Goal: Task Accomplishment & Management: Use online tool/utility

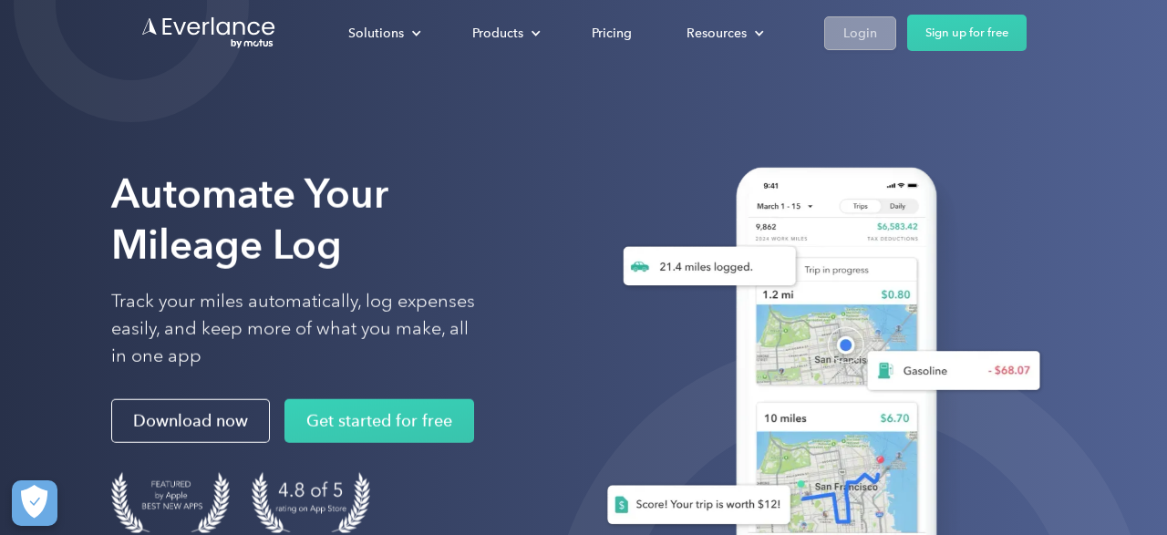
click at [858, 37] on div "Login" at bounding box center [861, 33] width 34 height 23
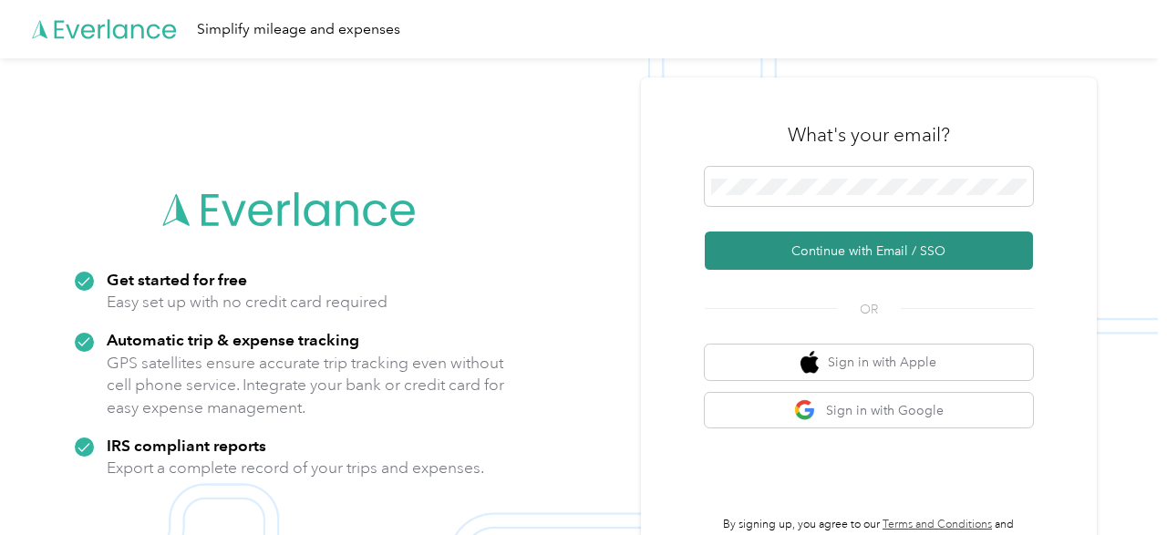
click at [846, 251] on button "Continue with Email / SSO" at bounding box center [869, 251] width 328 height 38
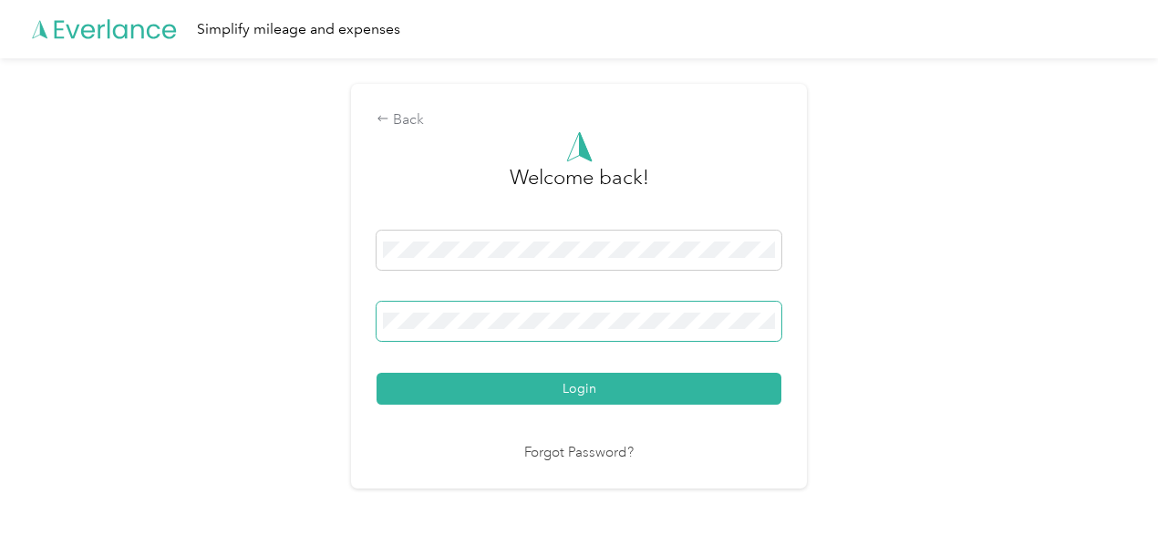
click at [377, 373] on button "Login" at bounding box center [579, 389] width 405 height 32
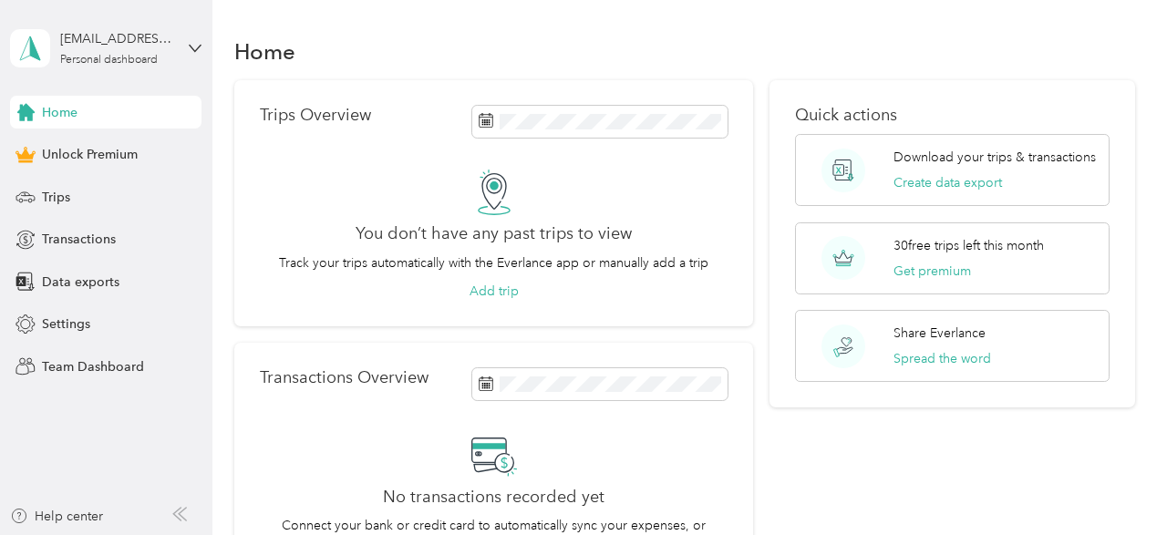
click at [820, 54] on div "Home" at bounding box center [684, 51] width 901 height 38
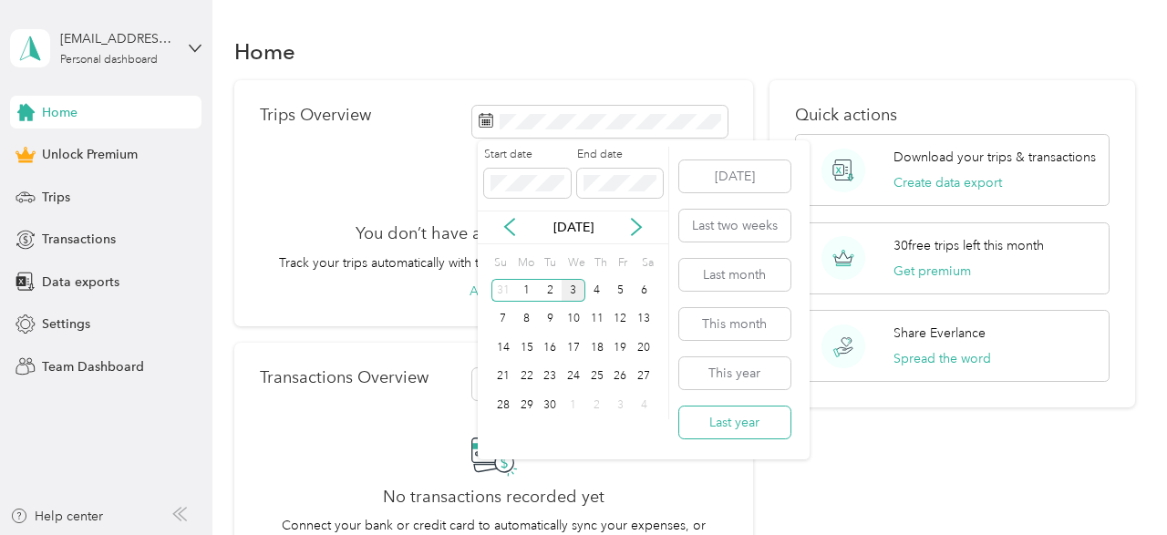
click at [726, 424] on button "Last year" at bounding box center [734, 423] width 111 height 32
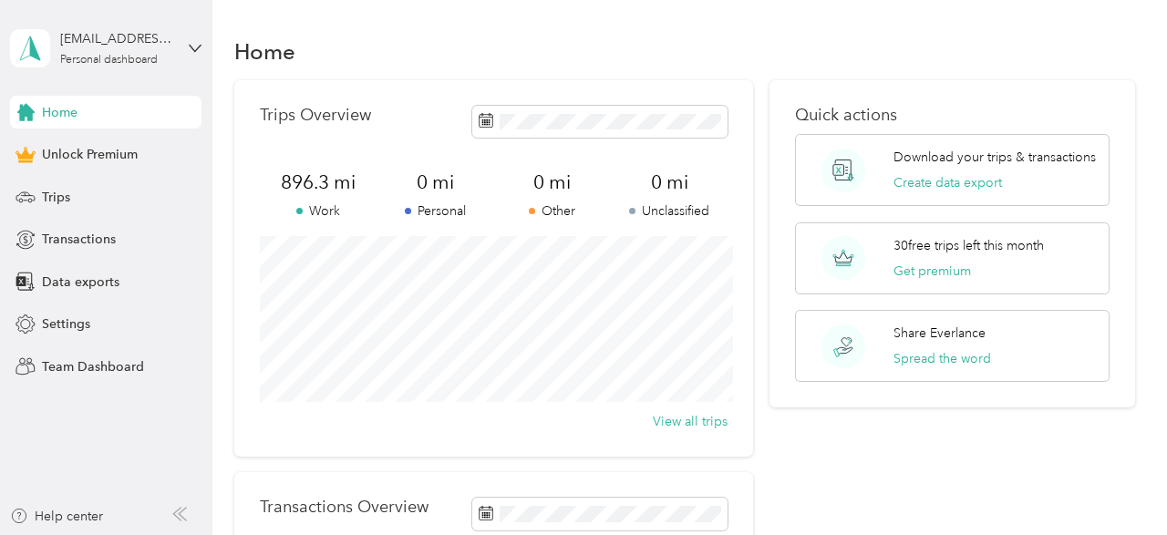
click at [968, 438] on div "Quick actions Download your trips & transactions Create data export 30 free tri…" at bounding box center [953, 409] width 367 height 659
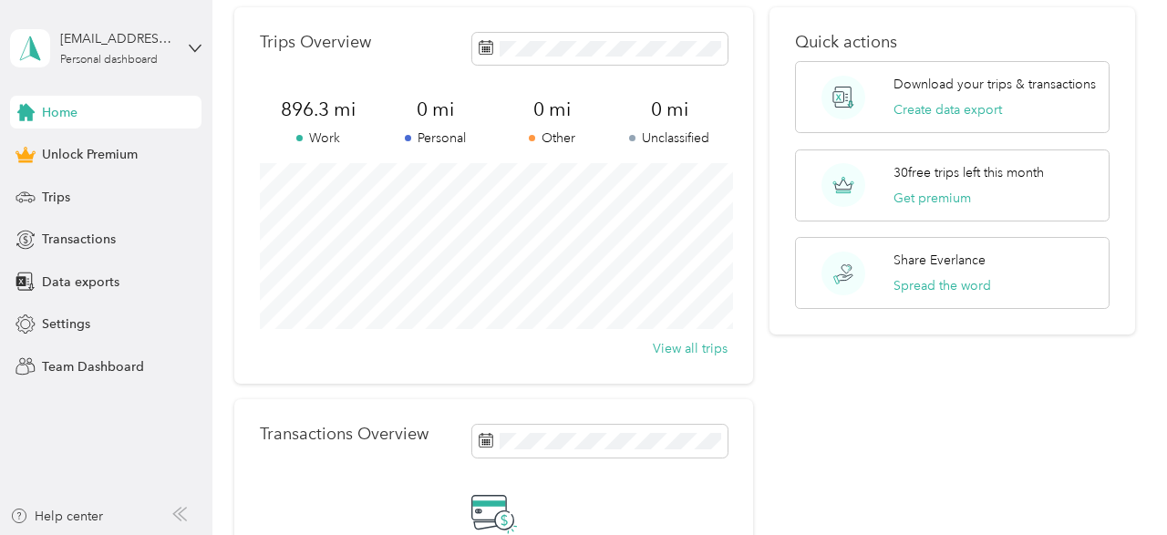
scroll to position [27, 0]
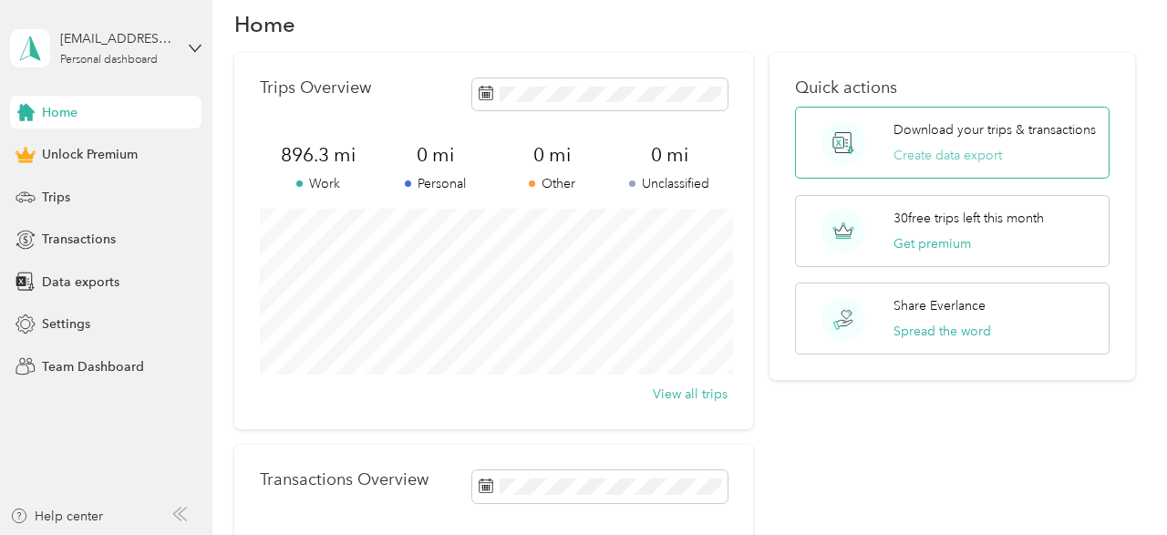
click at [943, 157] on button "Create data export" at bounding box center [948, 155] width 109 height 19
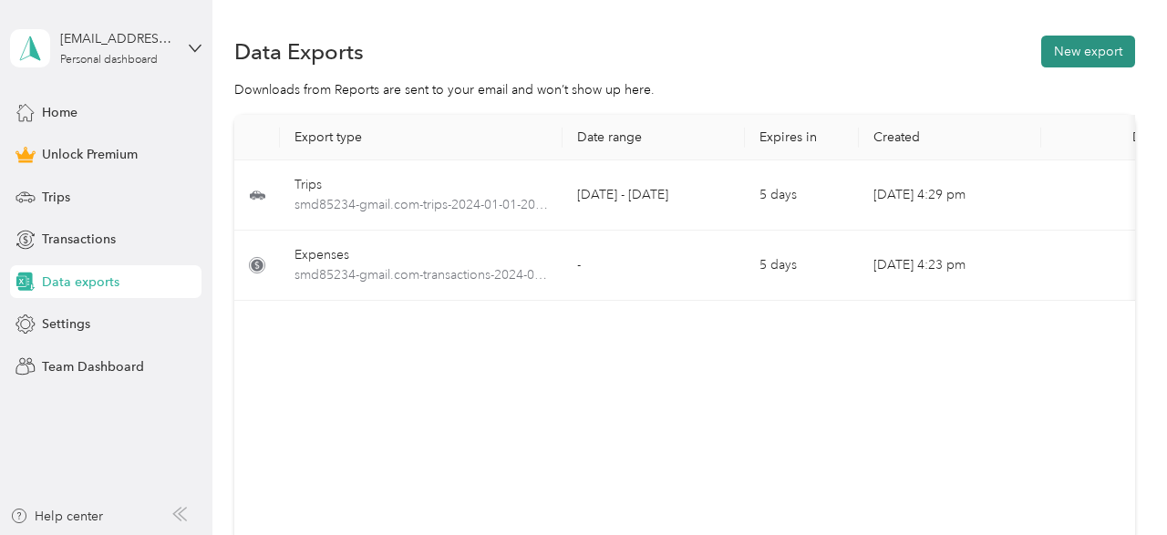
click at [1068, 57] on button "New export" at bounding box center [1088, 52] width 94 height 32
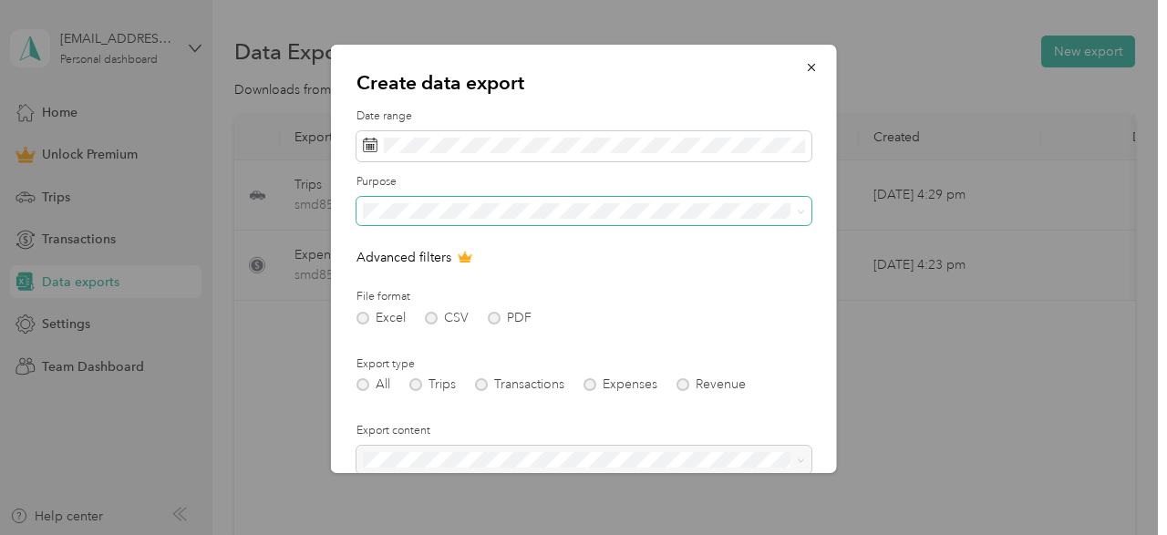
click at [794, 218] on span at bounding box center [798, 211] width 15 height 13
click at [490, 318] on div "Excel CSV PDF" at bounding box center [584, 318] width 455 height 13
click at [492, 321] on div "Excel CSV PDF" at bounding box center [584, 318] width 455 height 13
click at [415, 387] on div "All Trips Transactions Expenses Revenue" at bounding box center [584, 384] width 455 height 13
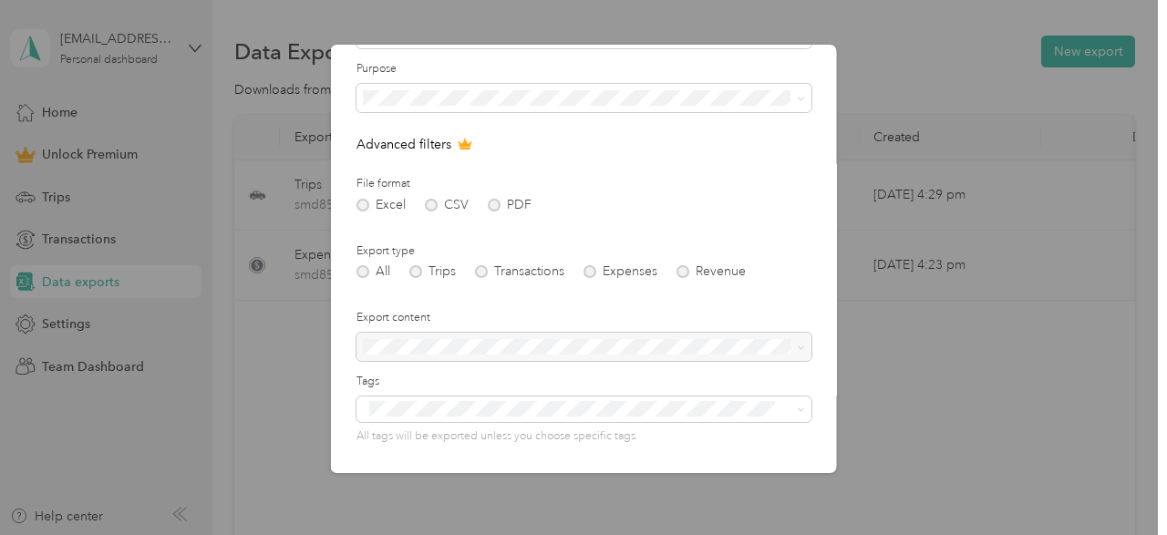
scroll to position [131, 0]
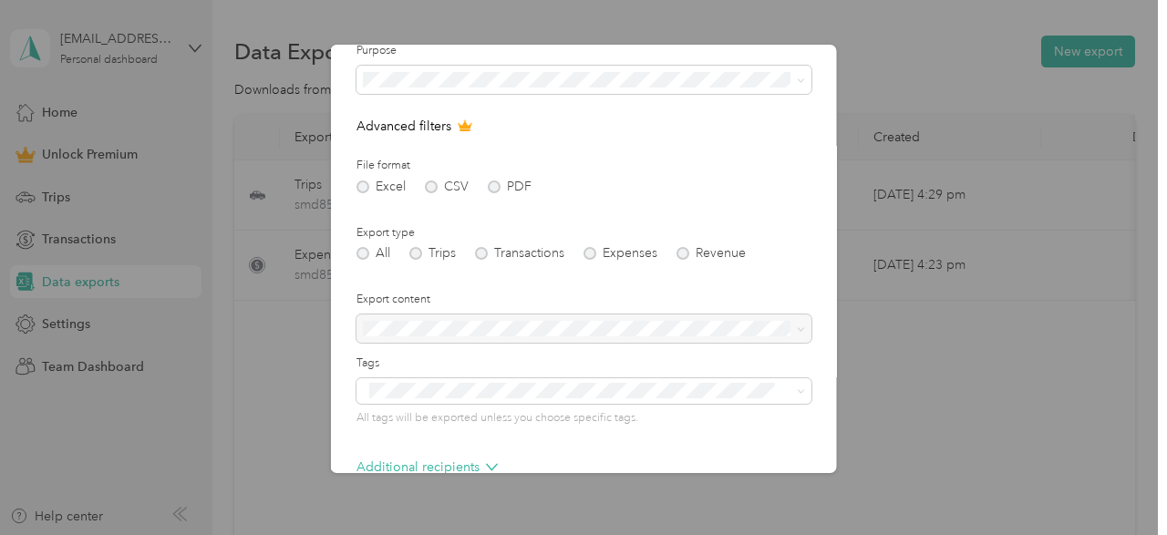
click at [420, 257] on div "All Trips Transactions Expenses Revenue" at bounding box center [584, 253] width 455 height 13
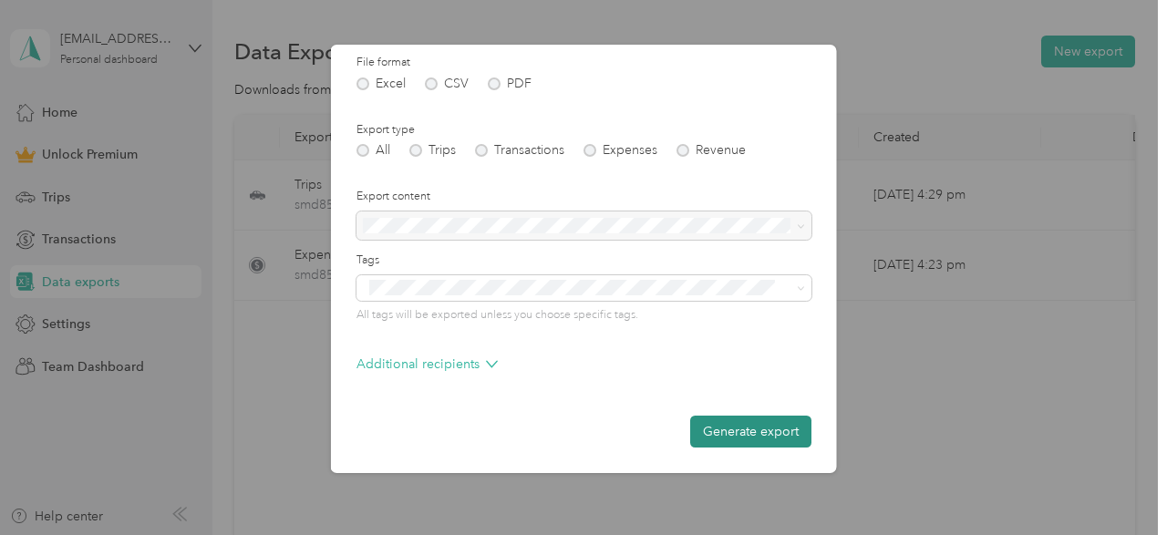
click at [737, 430] on button "Generate export" at bounding box center [750, 432] width 121 height 32
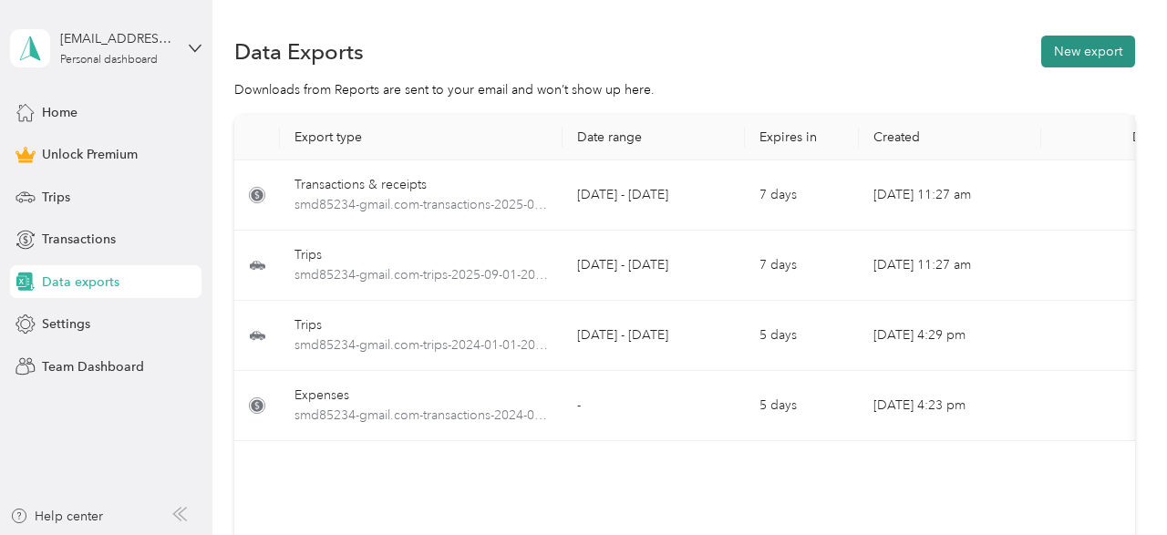
click at [1059, 56] on button "New export" at bounding box center [1088, 52] width 94 height 32
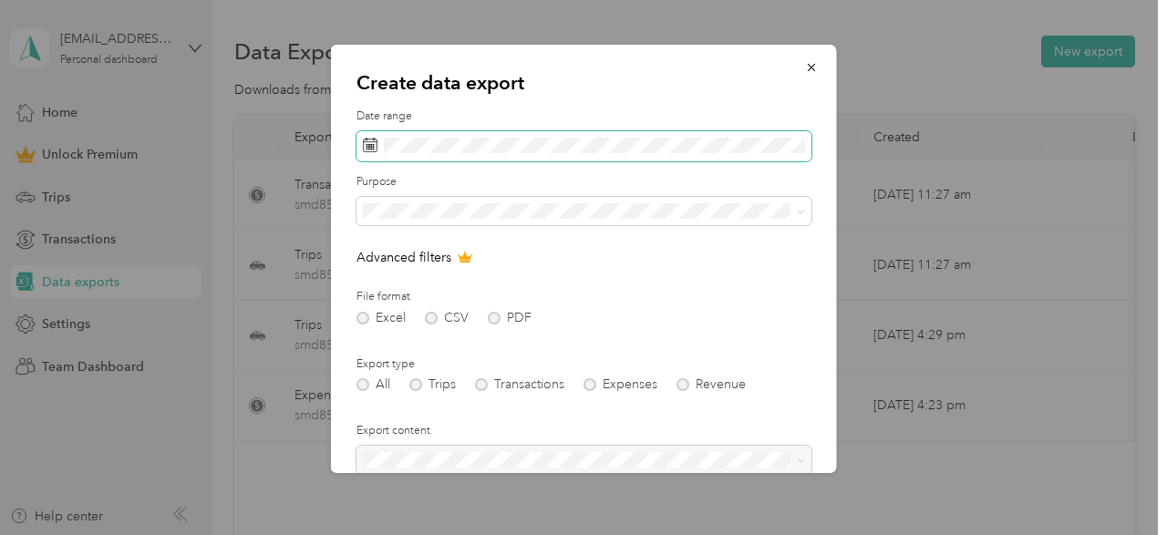
click at [659, 160] on span at bounding box center [584, 146] width 455 height 31
click at [692, 155] on span at bounding box center [584, 146] width 455 height 31
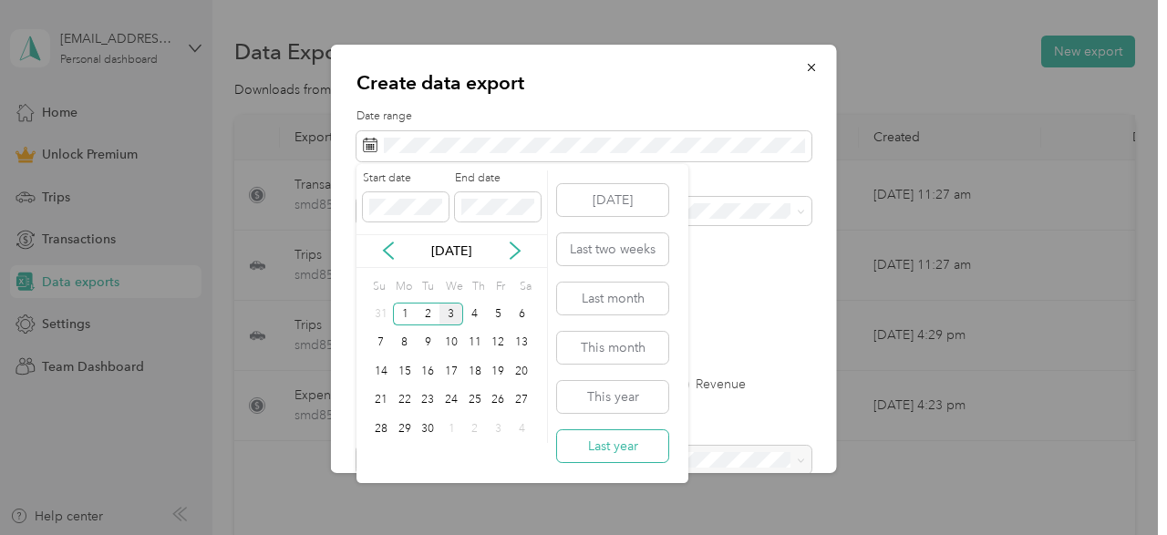
click at [621, 446] on button "Last year" at bounding box center [612, 446] width 111 height 32
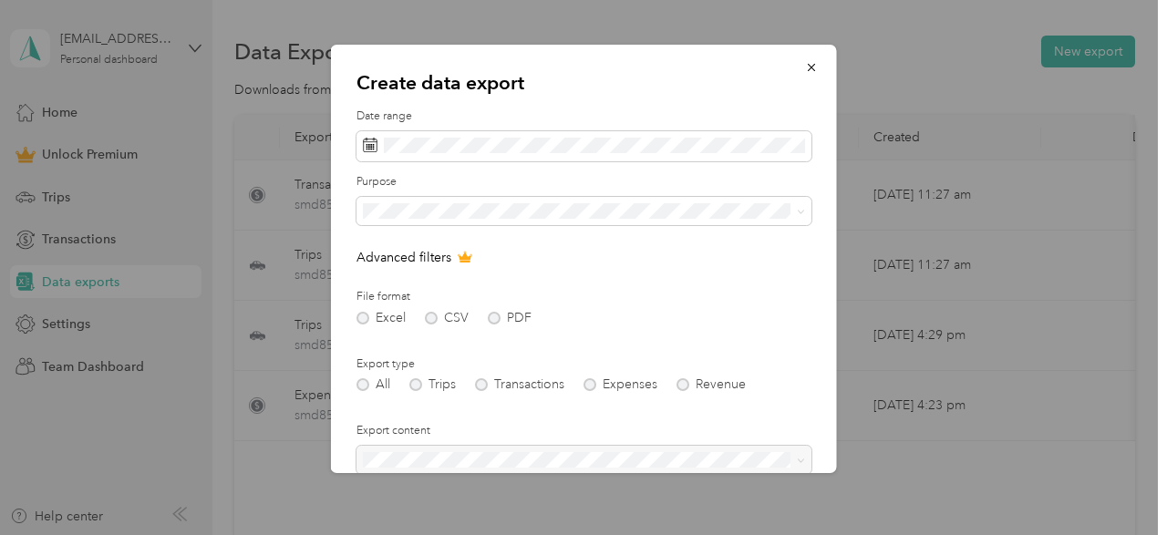
click at [698, 271] on div "Work" at bounding box center [584, 267] width 430 height 19
click at [494, 319] on div "Excel CSV PDF" at bounding box center [584, 318] width 455 height 13
click at [417, 382] on div "All Trips Transactions Expenses Revenue" at bounding box center [584, 384] width 455 height 13
click at [591, 384] on div "All Trips Transactions Expenses Revenue" at bounding box center [584, 384] width 455 height 13
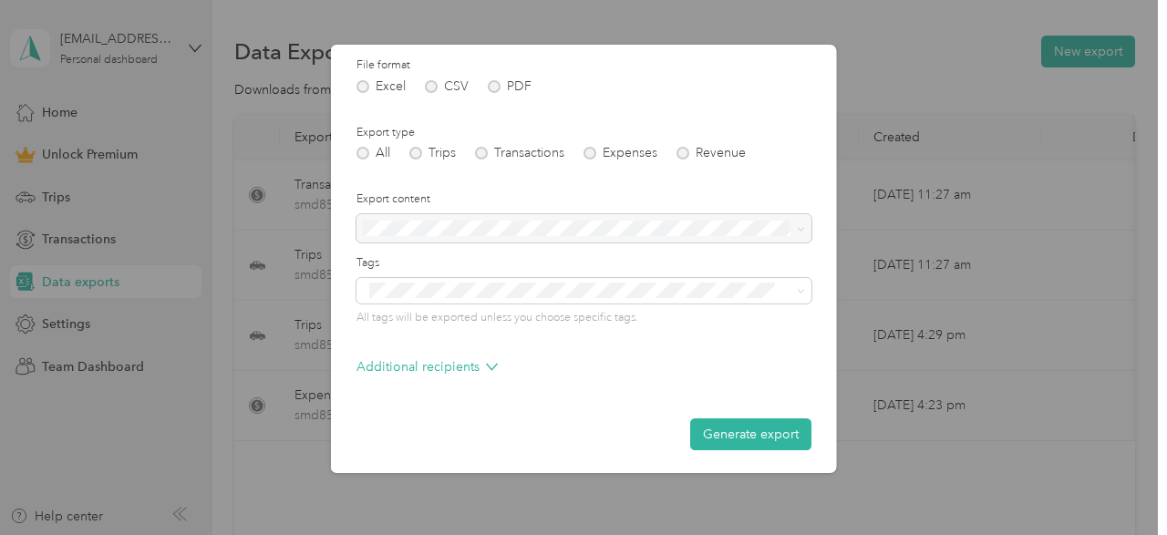
scroll to position [233, 0]
click at [678, 225] on div at bounding box center [584, 226] width 455 height 29
click at [799, 225] on div at bounding box center [584, 226] width 455 height 29
click at [730, 442] on button "Generate export" at bounding box center [750, 433] width 121 height 32
